Goal: Book appointment/travel/reservation

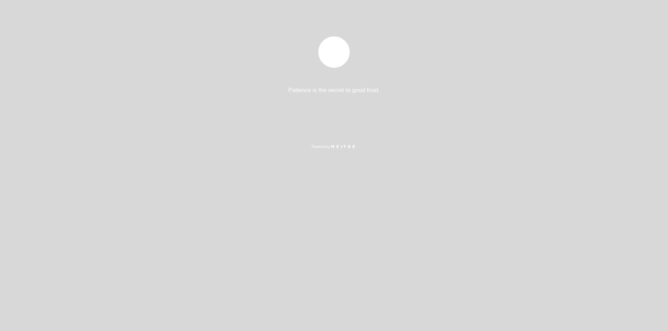
select select "es"
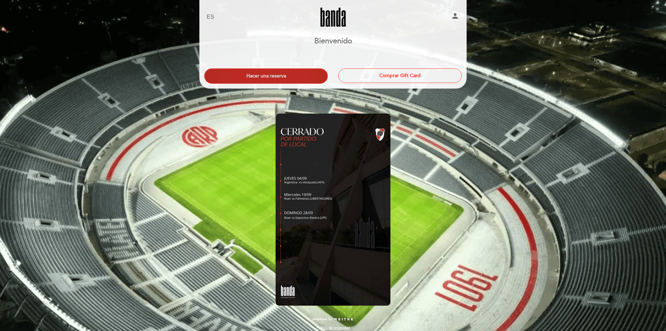
click at [268, 71] on button "Hacer una reserva" at bounding box center [265, 76] width 123 height 15
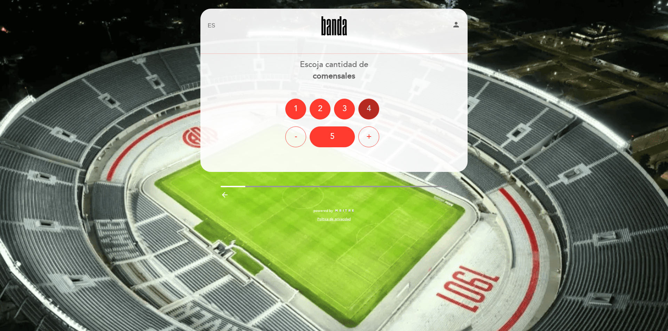
click at [375, 107] on div "4" at bounding box center [368, 109] width 21 height 21
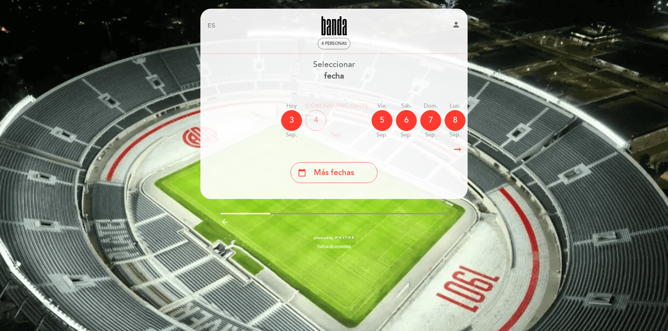
click at [457, 154] on icon "arrow_right_alt" at bounding box center [457, 149] width 10 height 15
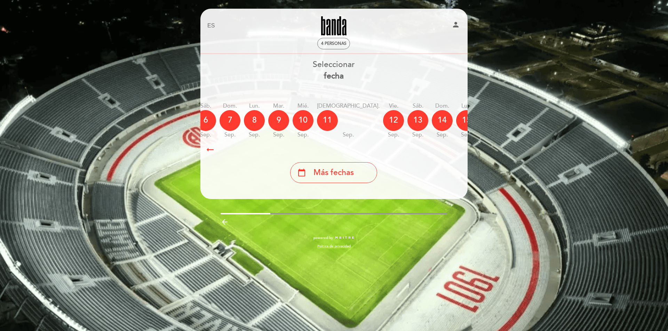
scroll to position [0, 203]
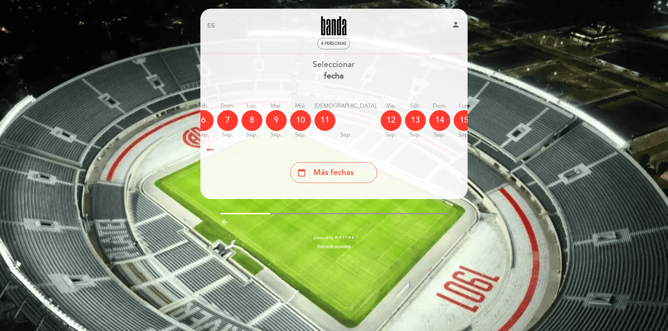
click at [210, 152] on icon "arrow_right_alt" at bounding box center [210, 149] width 10 height 15
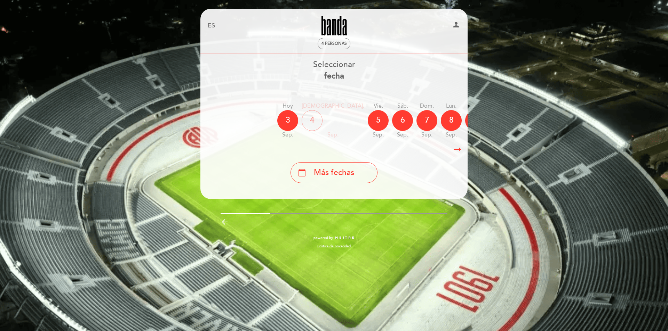
scroll to position [0, 2]
click at [459, 152] on icon "arrow_right_alt" at bounding box center [457, 149] width 10 height 15
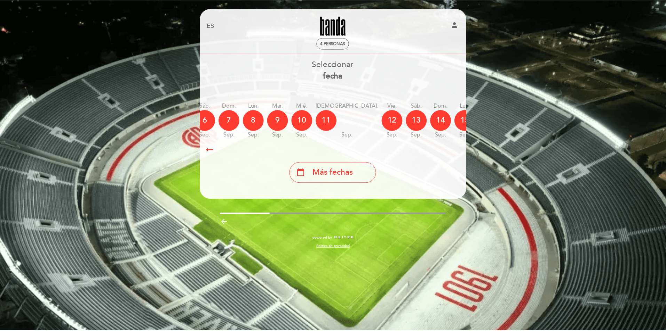
scroll to position [0, 203]
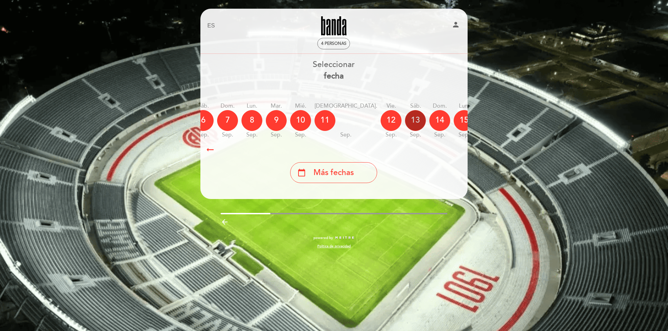
click at [405, 120] on div "13" at bounding box center [415, 120] width 21 height 21
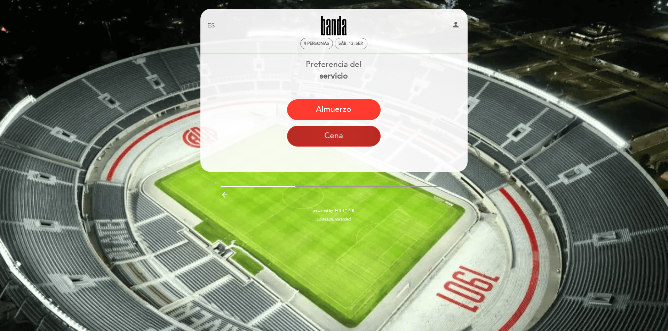
click at [353, 137] on button "Cena" at bounding box center [334, 136] width 94 height 21
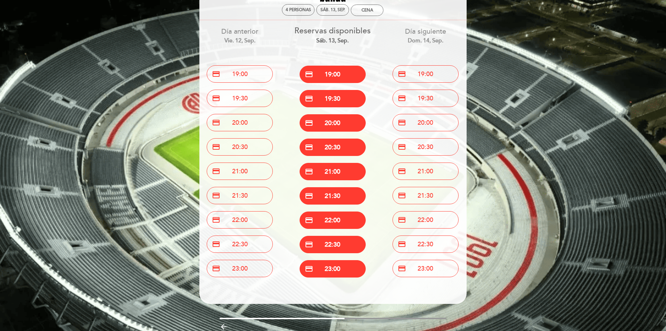
scroll to position [35, 0]
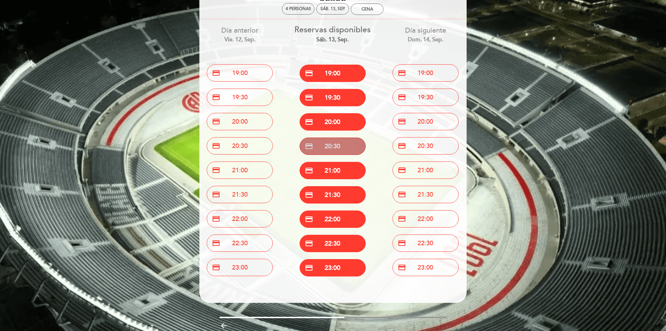
click at [328, 148] on button "credit_card 20:30" at bounding box center [332, 146] width 66 height 17
